Goal: Browse casually

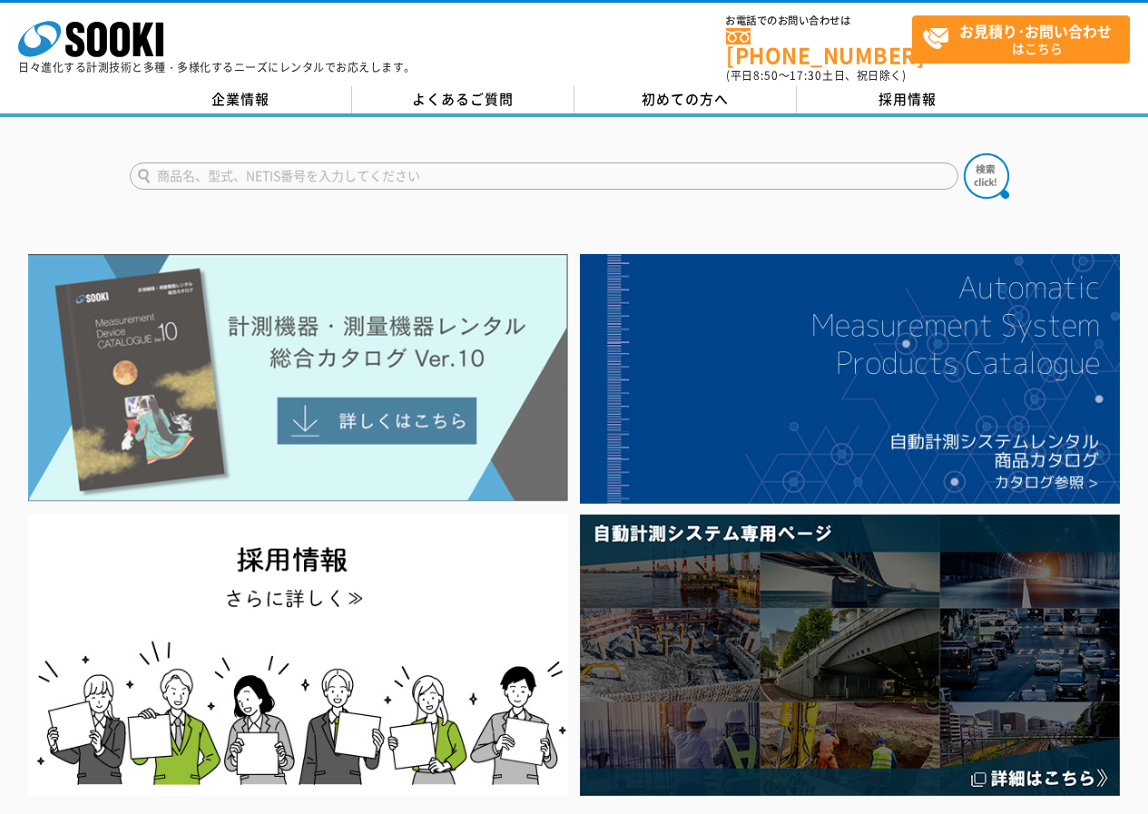
click at [442, 362] on img at bounding box center [298, 378] width 540 height 248
